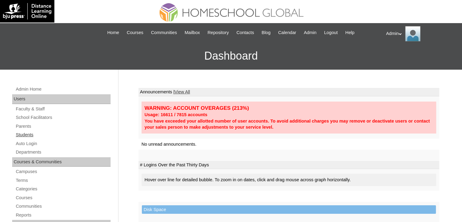
click at [33, 134] on link "Students" at bounding box center [62, 135] width 95 height 8
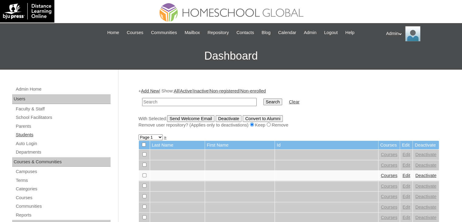
click at [32, 134] on link "Students" at bounding box center [62, 135] width 95 height 8
drag, startPoint x: 0, startPoint y: 0, endPoint x: 168, endPoint y: 101, distance: 195.6
click at [168, 101] on input "text" at bounding box center [199, 102] width 114 height 8
type input "geoff"
click at [263, 100] on input "Search" at bounding box center [272, 101] width 19 height 7
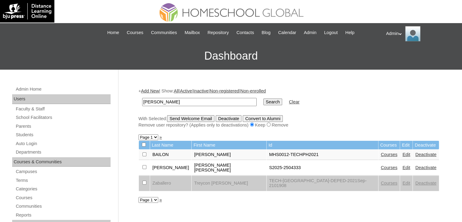
click at [381, 165] on link "Courses" at bounding box center [389, 167] width 17 height 5
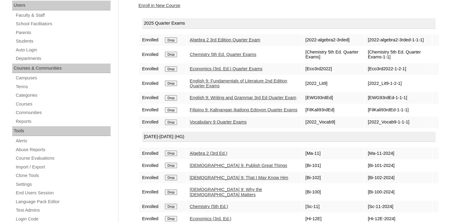
scroll to position [77, 0]
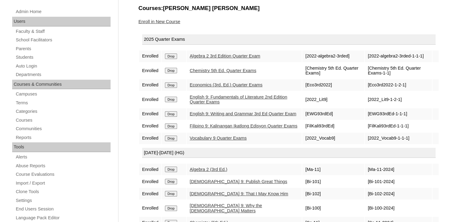
click at [167, 20] on link "Enroll in New Course" at bounding box center [159, 21] width 42 height 5
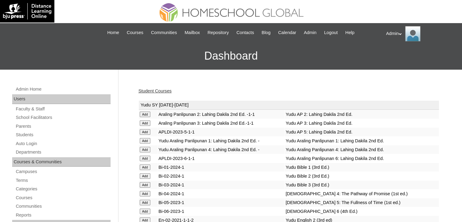
click at [155, 89] on link "Student Courses" at bounding box center [154, 90] width 33 height 5
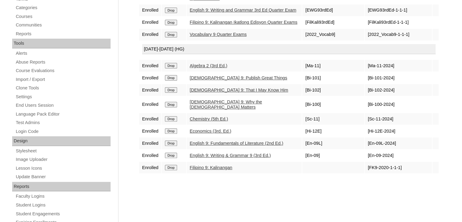
scroll to position [185, 0]
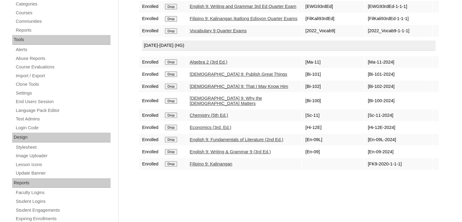
click at [214, 117] on link "Chemistry (5th Ed.)" at bounding box center [209, 115] width 38 height 5
click at [210, 64] on link "Algebra 2 (3rd Ed.)" at bounding box center [209, 62] width 38 height 5
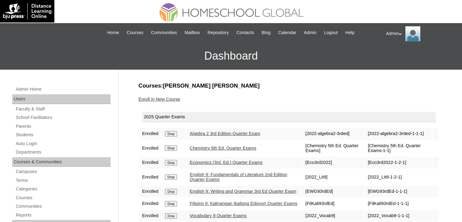
scroll to position [36, 0]
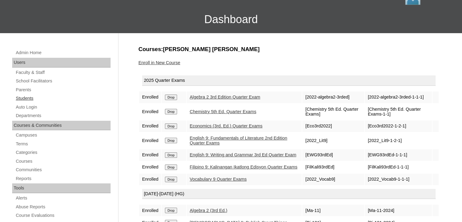
click at [28, 96] on link "Students" at bounding box center [62, 98] width 95 height 8
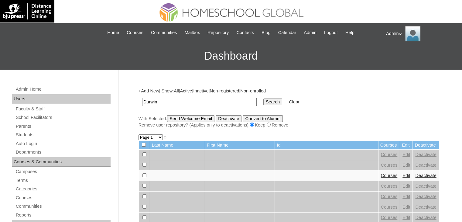
type input "Darwin"
click at [263, 102] on input "Search" at bounding box center [272, 101] width 19 height 7
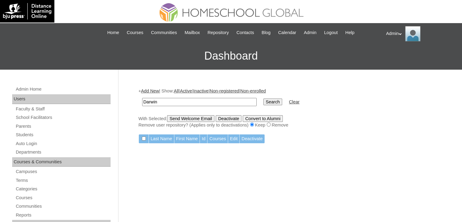
click at [172, 101] on input "Darwin" at bounding box center [199, 102] width 114 height 8
type input "D"
type input "Limpiada"
click at [263, 100] on input "Search" at bounding box center [272, 101] width 19 height 7
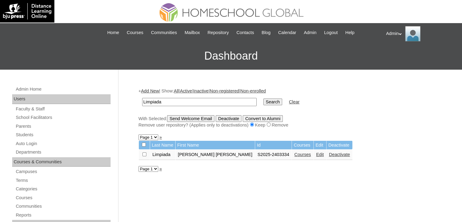
click at [294, 153] on link "Courses" at bounding box center [302, 154] width 17 height 5
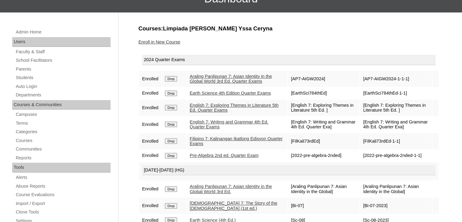
scroll to position [57, 0]
click at [161, 39] on link "Enroll in New Course" at bounding box center [159, 41] width 42 height 5
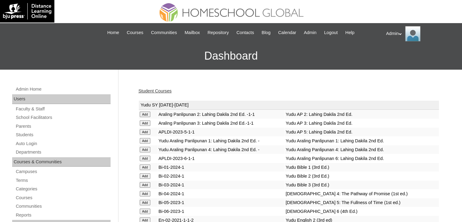
click at [168, 89] on link "Student Courses" at bounding box center [154, 90] width 33 height 5
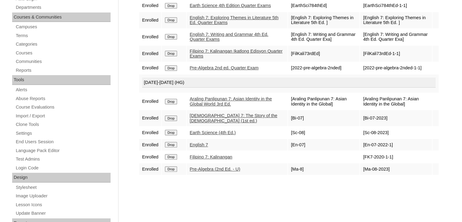
scroll to position [145, 0]
click at [226, 159] on link "Filipino 7: Kalinangan" at bounding box center [211, 156] width 43 height 5
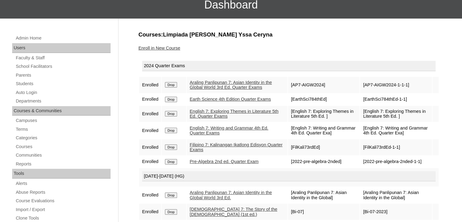
scroll to position [41, 0]
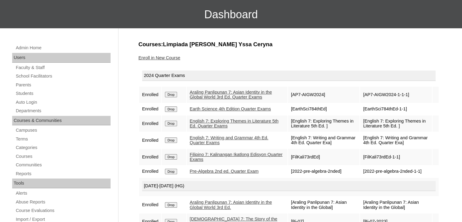
click at [156, 58] on link "Enroll in New Course" at bounding box center [159, 57] width 42 height 5
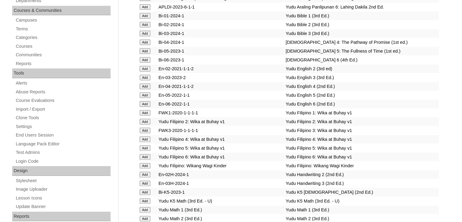
scroll to position [836, 0]
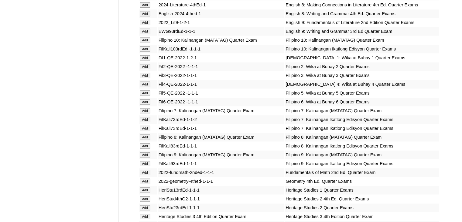
click at [146, 112] on input "Add" at bounding box center [145, 110] width 11 height 5
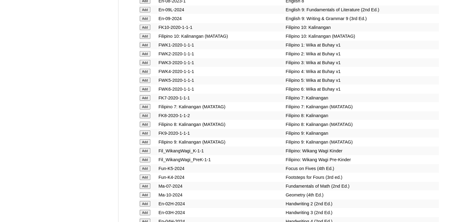
click at [146, 101] on input "Add" at bounding box center [145, 97] width 11 height 5
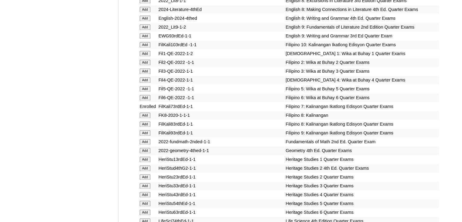
click at [141, 118] on input "Add" at bounding box center [145, 114] width 11 height 5
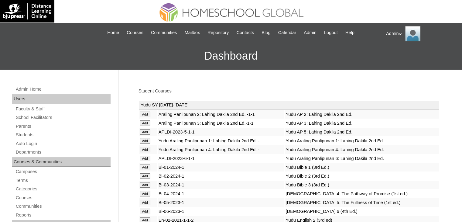
click at [158, 91] on link "Student Courses" at bounding box center [154, 90] width 33 height 5
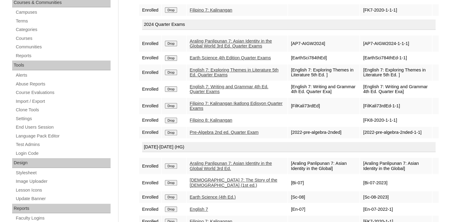
scroll to position [160, 0]
click at [174, 108] on input "Drop" at bounding box center [171, 104] width 12 height 5
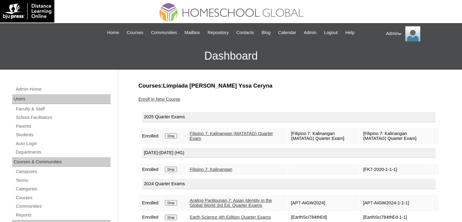
scroll to position [75, 0]
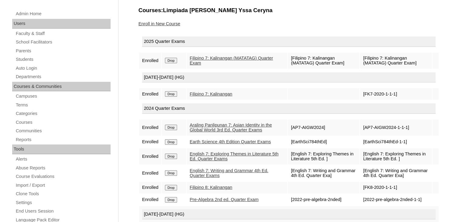
click at [172, 94] on input "Drop" at bounding box center [171, 93] width 12 height 5
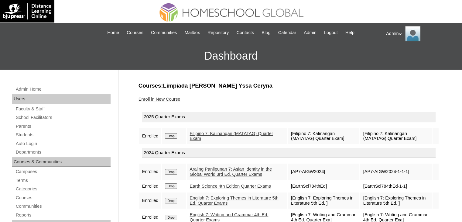
click at [172, 136] on input "Drop" at bounding box center [171, 135] width 12 height 5
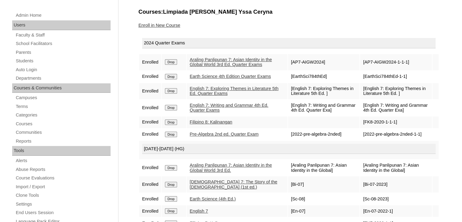
scroll to position [74, 0]
click at [175, 125] on input "Drop" at bounding box center [171, 121] width 12 height 5
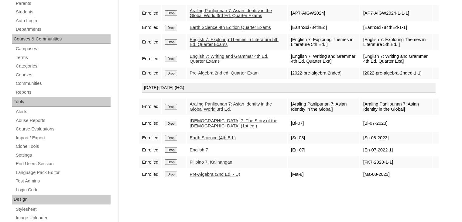
scroll to position [124, 0]
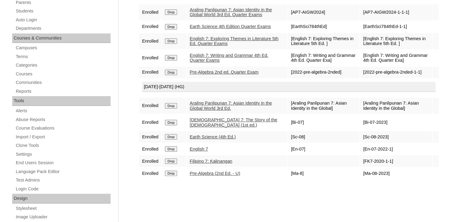
click at [171, 164] on input "Drop" at bounding box center [171, 160] width 12 height 5
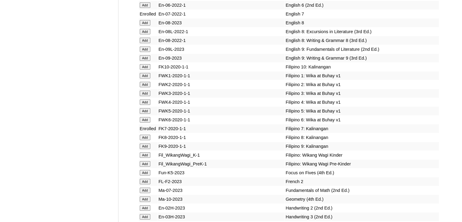
scroll to position [3182, 0]
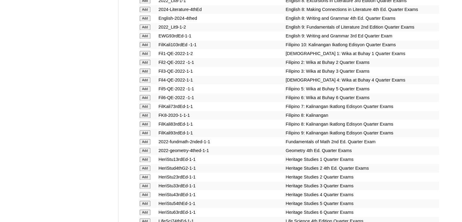
click at [146, 109] on input "Add" at bounding box center [145, 106] width 11 height 5
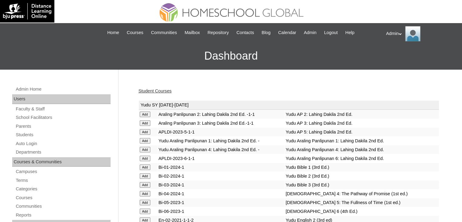
scroll to position [836, 0]
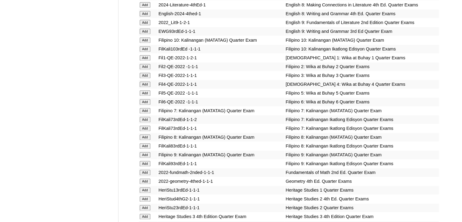
click at [142, 112] on input "Add" at bounding box center [145, 110] width 11 height 5
click at [146, 111] on input "Add" at bounding box center [145, 110] width 11 height 5
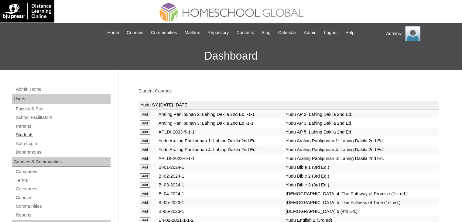
click at [25, 133] on link "Students" at bounding box center [62, 135] width 95 height 8
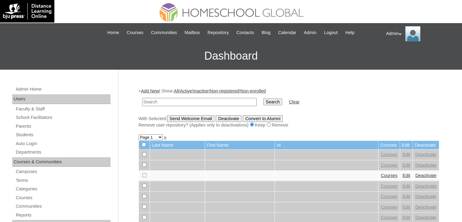
type input "f"
type input "Limpiada"
click at [263, 98] on input "Search" at bounding box center [272, 101] width 19 height 7
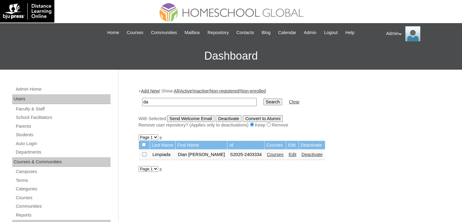
type input "a"
type input "regala"
click at [263, 104] on input "Search" at bounding box center [272, 101] width 19 height 7
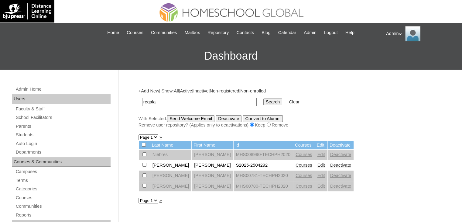
click at [299, 166] on link "Courses" at bounding box center [303, 164] width 17 height 5
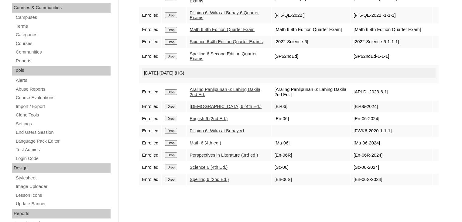
scroll to position [164, 0]
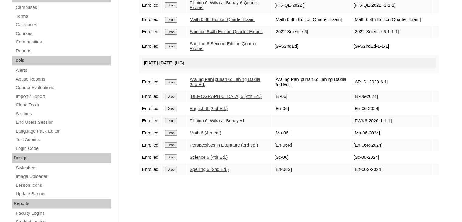
click at [206, 159] on link "Science 6 (4th Ed.)" at bounding box center [209, 157] width 38 height 5
click at [443, 104] on div "Admin Home Users Faculty & Staff School Facilitators Parents Students Auto Logi…" at bounding box center [231, 115] width 462 height 419
click at [445, 33] on div "Admin Home Users Faculty & Staff School Facilitators Parents Students Auto Logi…" at bounding box center [231, 115] width 462 height 419
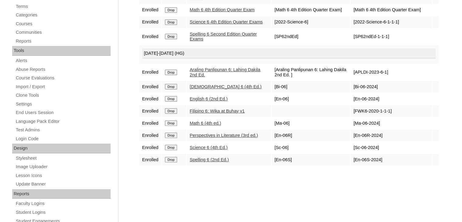
scroll to position [175, 0]
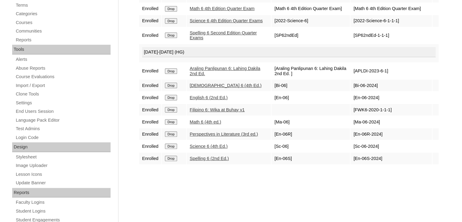
click at [126, 39] on div "Admin Home Users Faculty & Staff School Facilitators Parents Students Auto Logi…" at bounding box center [231, 104] width 462 height 419
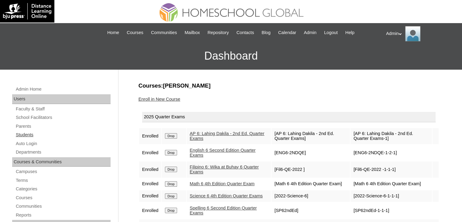
click at [26, 133] on link "Students" at bounding box center [62, 135] width 95 height 8
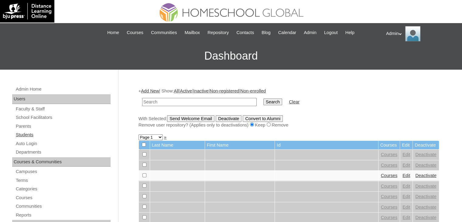
click at [23, 137] on link "Students" at bounding box center [62, 135] width 95 height 8
click at [25, 133] on link "Students" at bounding box center [62, 135] width 95 height 8
click at [127, 34] on span "Courses" at bounding box center [135, 32] width 17 height 7
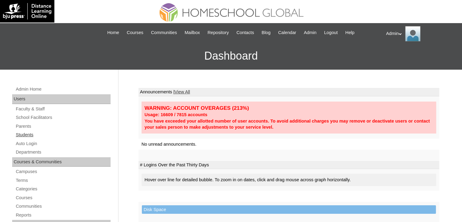
click at [21, 136] on link "Students" at bounding box center [62, 135] width 95 height 8
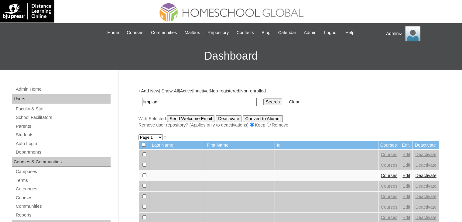
type input "Limpiada"
click at [263, 99] on input "Search" at bounding box center [272, 101] width 19 height 7
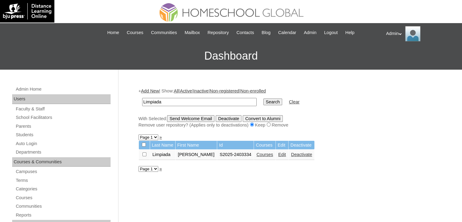
click at [265, 153] on link "Courses" at bounding box center [264, 154] width 17 height 5
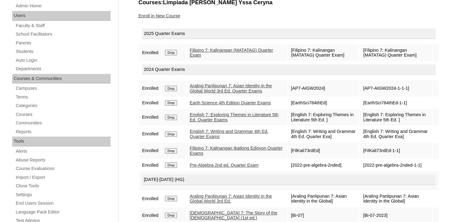
scroll to position [82, 0]
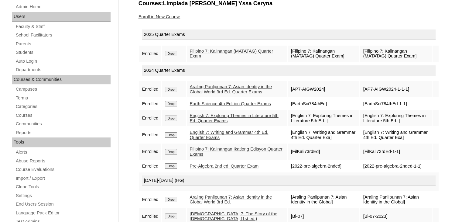
click at [174, 15] on link "Enroll in New Course" at bounding box center [159, 16] width 42 height 5
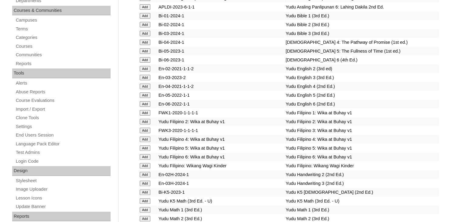
scroll to position [836, 0]
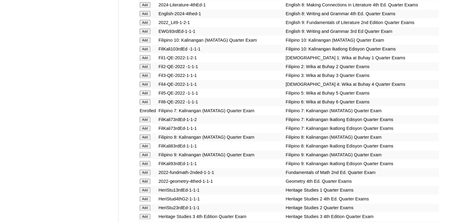
click at [145, 129] on input "Add" at bounding box center [145, 127] width 11 height 5
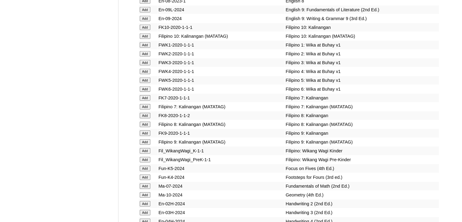
click at [145, 101] on input "Add" at bounding box center [145, 97] width 11 height 5
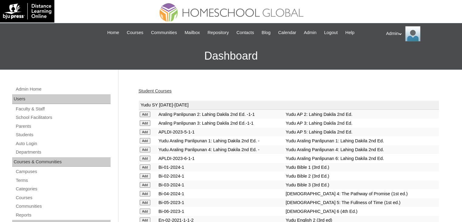
click at [160, 89] on link "Student Courses" at bounding box center [154, 90] width 33 height 5
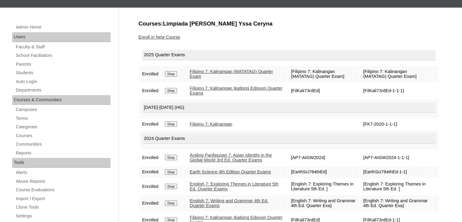
scroll to position [85, 0]
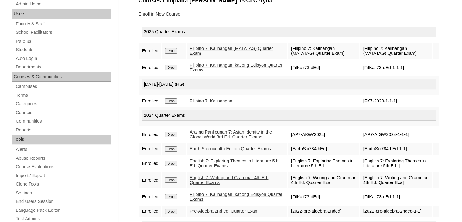
click at [174, 48] on input "Drop" at bounding box center [171, 50] width 12 height 5
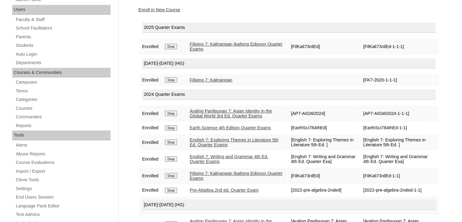
scroll to position [89, 0]
click at [172, 79] on input "Drop" at bounding box center [171, 80] width 12 height 5
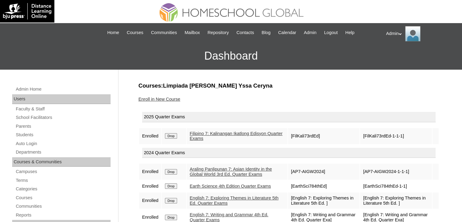
click at [176, 134] on input "Drop" at bounding box center [171, 135] width 12 height 5
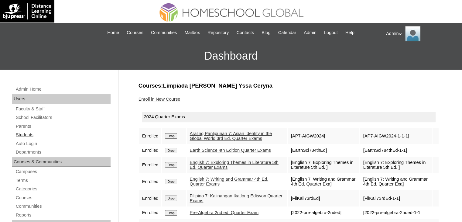
click at [26, 133] on link "Students" at bounding box center [62, 135] width 95 height 8
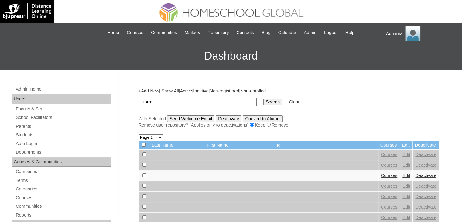
type input "torre"
click at [263, 98] on input "Search" at bounding box center [272, 101] width 19 height 7
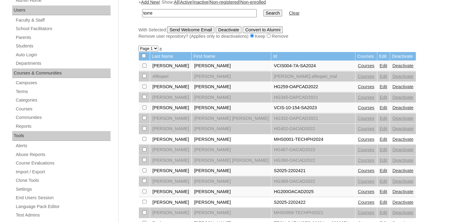
scroll to position [89, 0]
click at [358, 169] on link "Courses" at bounding box center [366, 170] width 17 height 5
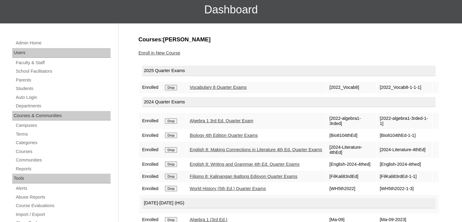
scroll to position [35, 0]
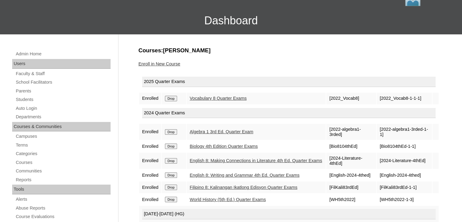
click at [168, 63] on link "Enroll in New Course" at bounding box center [159, 63] width 42 height 5
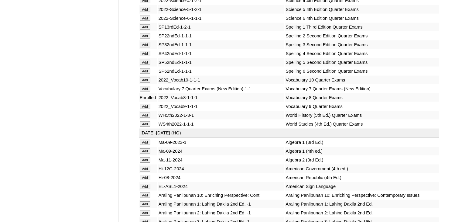
scroll to position [3532, 0]
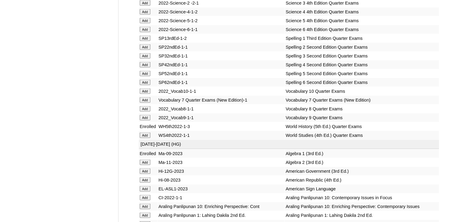
click at [144, 111] on input "Add" at bounding box center [145, 108] width 11 height 5
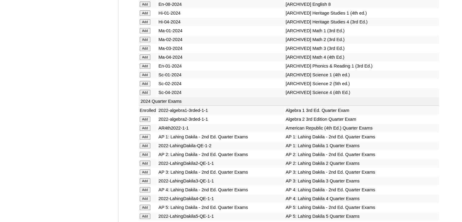
scroll to position [1369, 0]
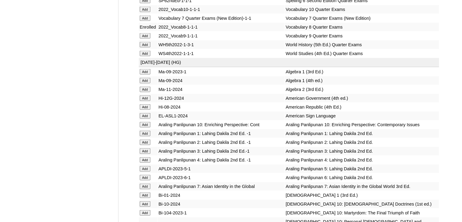
click at [143, 83] on input "Add" at bounding box center [145, 80] width 11 height 5
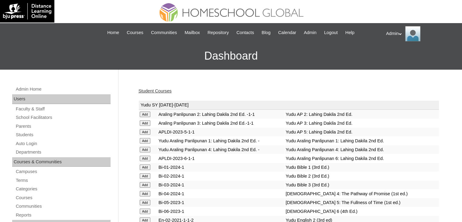
scroll to position [449, 0]
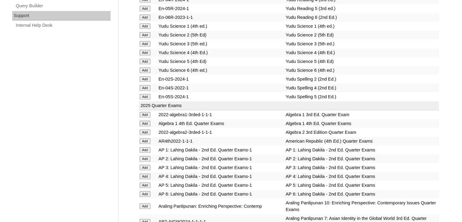
click at [146, 121] on input "Add" at bounding box center [145, 123] width 11 height 5
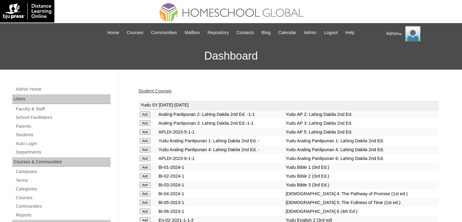
click at [160, 90] on link "Student Courses" at bounding box center [154, 90] width 33 height 5
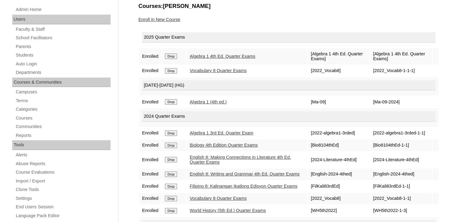
scroll to position [84, 0]
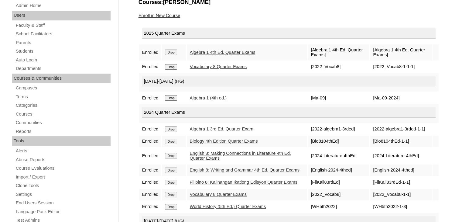
click at [173, 64] on input "Drop" at bounding box center [171, 66] width 12 height 5
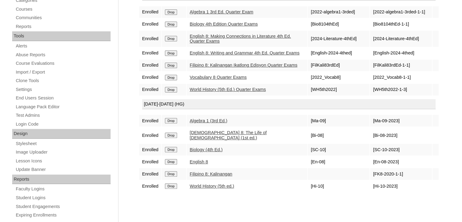
scroll to position [199, 0]
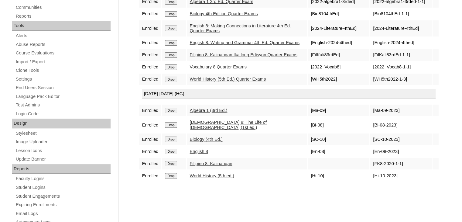
click at [174, 113] on input "Drop" at bounding box center [171, 110] width 12 height 5
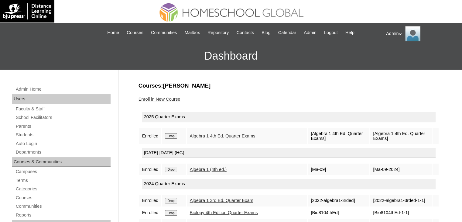
scroll to position [68, 0]
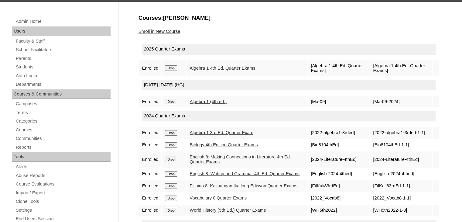
click at [170, 133] on input "Drop" at bounding box center [171, 132] width 12 height 5
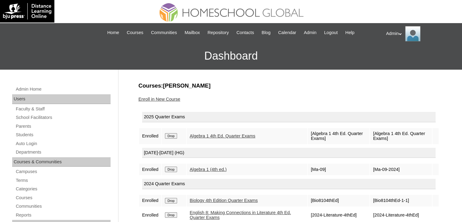
click at [143, 43] on h3 "Dashboard" at bounding box center [231, 55] width 456 height 27
click at [28, 123] on link "Parents" at bounding box center [62, 126] width 95 height 8
click at [29, 134] on link "Students" at bounding box center [62, 135] width 95 height 8
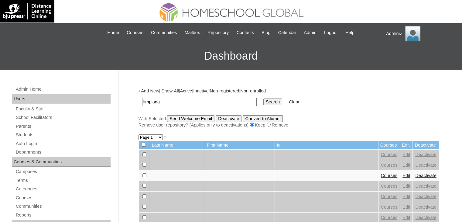
type input "Limpiada"
click at [263, 100] on input "Search" at bounding box center [272, 101] width 19 height 7
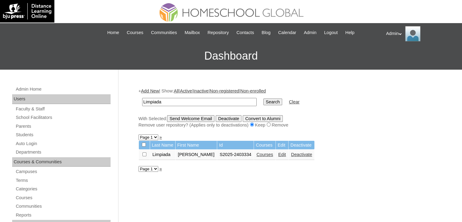
click at [263, 156] on link "Courses" at bounding box center [264, 154] width 17 height 5
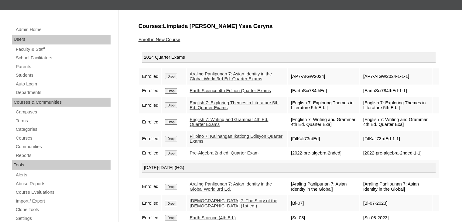
scroll to position [90, 0]
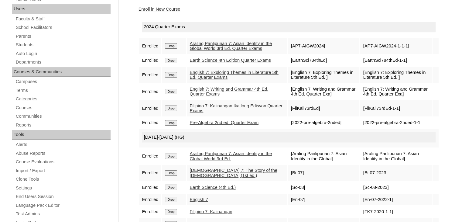
click at [172, 111] on input "Drop" at bounding box center [171, 107] width 12 height 5
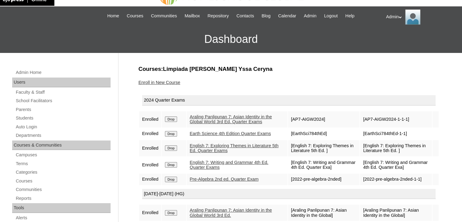
scroll to position [15, 0]
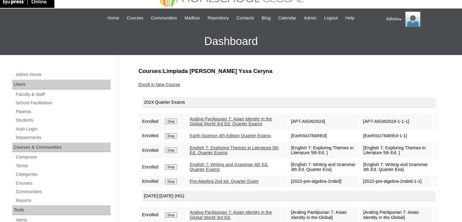
click at [160, 84] on link "Enroll in New Course" at bounding box center [159, 84] width 42 height 5
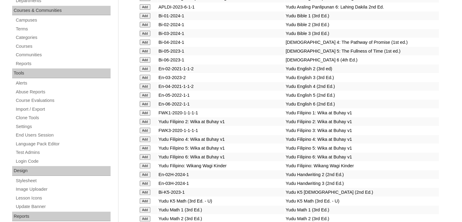
scroll to position [836, 0]
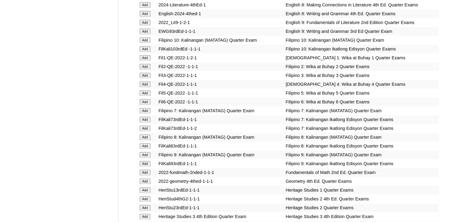
click at [214, 20] on td "2022_Lit9-1-2-1" at bounding box center [221, 22] width 127 height 9
click at [145, 112] on input "Add" at bounding box center [145, 110] width 11 height 5
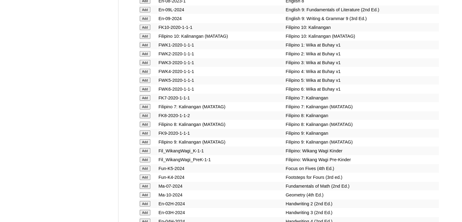
click at [144, 109] on input "Add" at bounding box center [145, 106] width 11 height 5
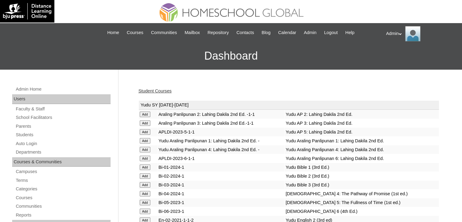
click at [153, 89] on link "Student Courses" at bounding box center [154, 90] width 33 height 5
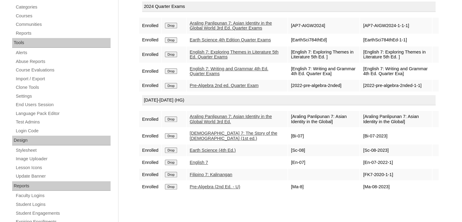
scroll to position [182, 0]
click at [172, 175] on input "Drop" at bounding box center [171, 173] width 12 height 5
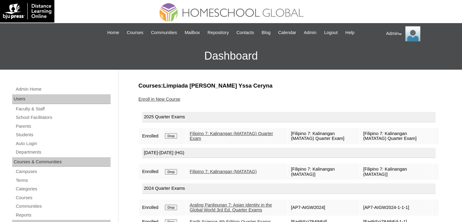
click at [149, 97] on link "Enroll in New Course" at bounding box center [159, 99] width 42 height 5
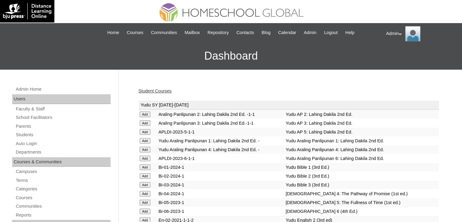
click at [153, 91] on link "Student Courses" at bounding box center [154, 90] width 33 height 5
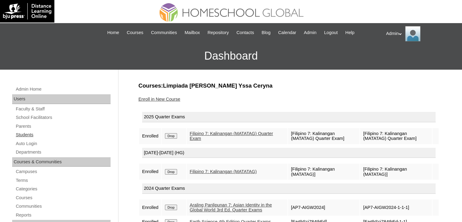
click at [26, 133] on link "Students" at bounding box center [62, 135] width 95 height 8
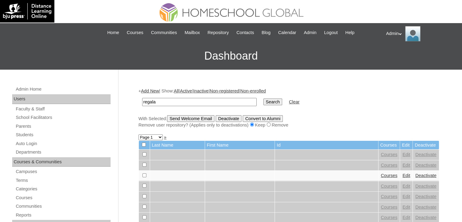
type input "regala"
click at [263, 103] on input "Search" at bounding box center [272, 101] width 19 height 7
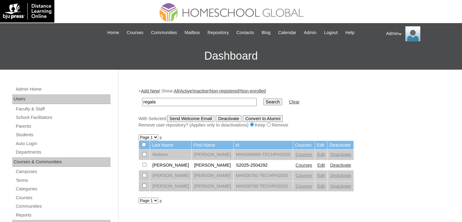
click at [305, 164] on link "Courses" at bounding box center [303, 164] width 17 height 5
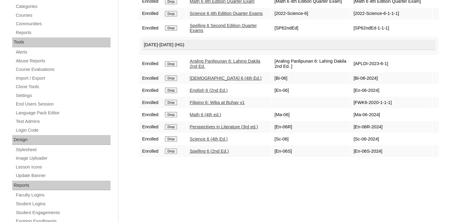
scroll to position [186, 0]
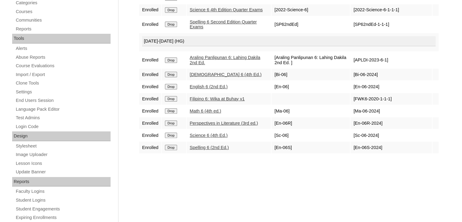
click at [205, 138] on link "Science 6 (4th Ed.)" at bounding box center [209, 135] width 38 height 5
click at [203, 138] on link "Science 6 (4th Ed.)" at bounding box center [209, 135] width 38 height 5
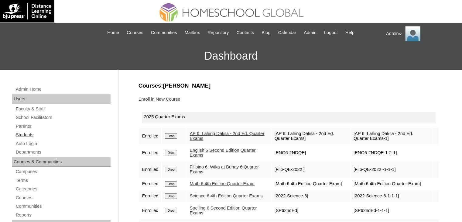
click at [29, 135] on link "Students" at bounding box center [62, 135] width 95 height 8
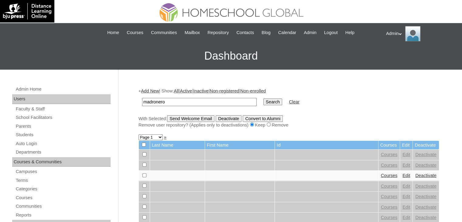
type input "madronero"
click at [263, 100] on input "Search" at bounding box center [272, 101] width 19 height 7
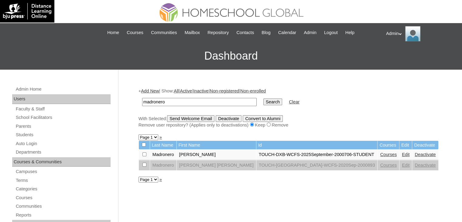
click at [380, 152] on link "Courses" at bounding box center [388, 154] width 17 height 5
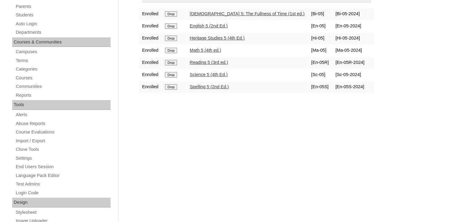
scroll to position [119, 0]
click at [216, 39] on link "Heritage Studies 5 (4th Ed.)" at bounding box center [217, 38] width 55 height 5
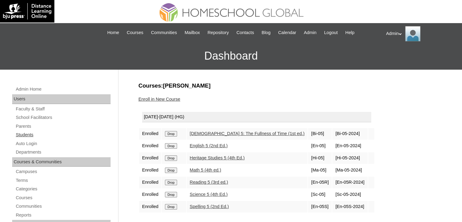
click at [33, 132] on link "Students" at bounding box center [62, 135] width 95 height 8
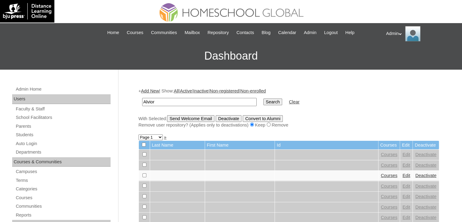
type input "Alvior"
click at [263, 98] on input "Search" at bounding box center [272, 101] width 19 height 7
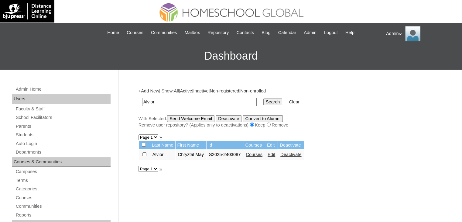
click at [256, 154] on link "Courses" at bounding box center [254, 154] width 17 height 5
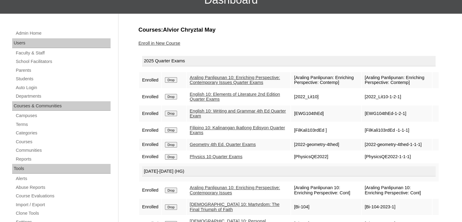
scroll to position [38, 0]
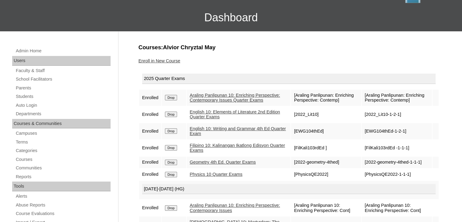
click at [166, 60] on link "Enroll in New Course" at bounding box center [159, 60] width 42 height 5
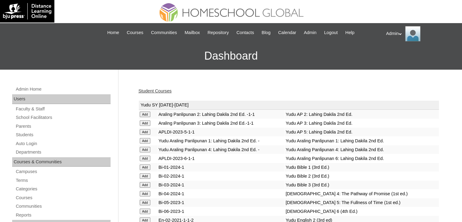
scroll to position [1299, 0]
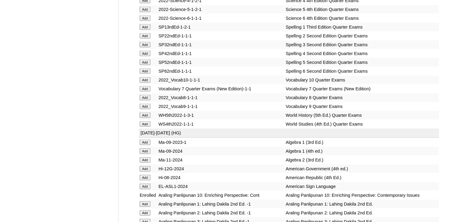
click at [145, 83] on input "Add" at bounding box center [145, 79] width 11 height 5
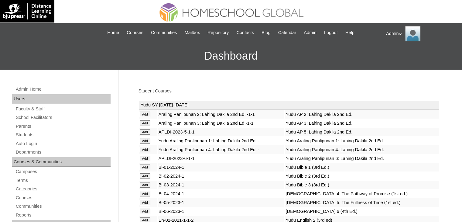
click at [160, 91] on link "Student Courses" at bounding box center [154, 90] width 33 height 5
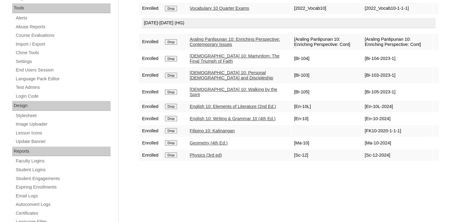
scroll to position [216, 0]
click at [231, 57] on link "[DEMOGRAPHIC_DATA] 10: Martyrdom: The Final Triumph of Faith" at bounding box center [235, 59] width 90 height 10
click at [226, 58] on link "[DEMOGRAPHIC_DATA] 10: Martyrdom: The Final Triumph of Faith" at bounding box center [235, 59] width 90 height 10
click at [224, 75] on link "[DEMOGRAPHIC_DATA] 10: Personal [DEMOGRAPHIC_DATA] and Discipleship" at bounding box center [232, 75] width 84 height 10
click at [208, 91] on link "[DEMOGRAPHIC_DATA] 10: Walking by the Spirit" at bounding box center [233, 92] width 87 height 10
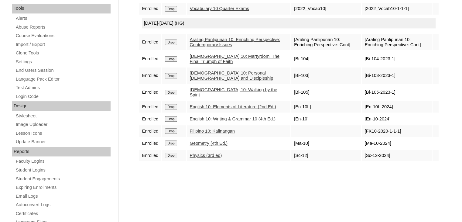
click at [210, 60] on link "Bible 10: Martyrdom: The Final Triumph of Faith" at bounding box center [235, 59] width 90 height 10
click at [213, 77] on link "Bible 10: Personal Evangelism and Discipleship" at bounding box center [232, 75] width 84 height 10
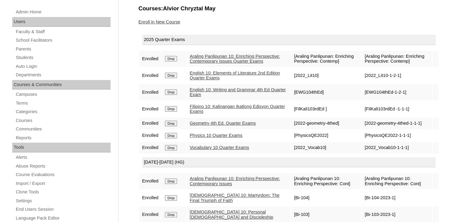
scroll to position [0, 0]
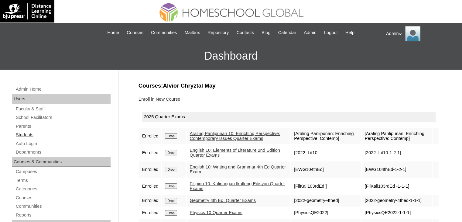
click at [31, 133] on link "Students" at bounding box center [62, 135] width 95 height 8
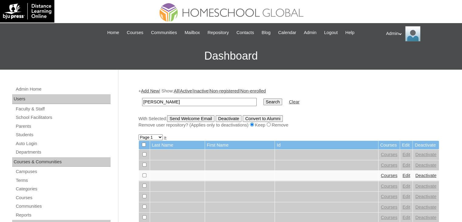
type input "[PERSON_NAME]"
click at [263, 100] on input "Search" at bounding box center [272, 101] width 19 height 7
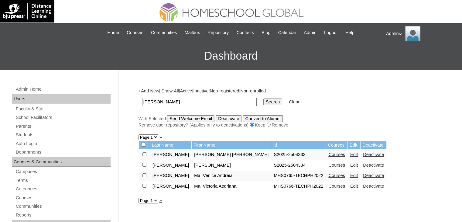
click at [328, 163] on link "Courses" at bounding box center [336, 164] width 17 height 5
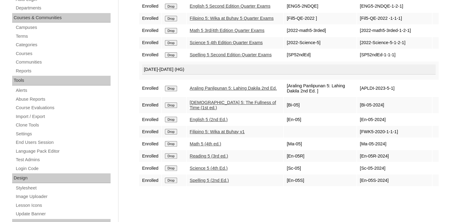
scroll to position [145, 0]
